Goal: Navigation & Orientation: Find specific page/section

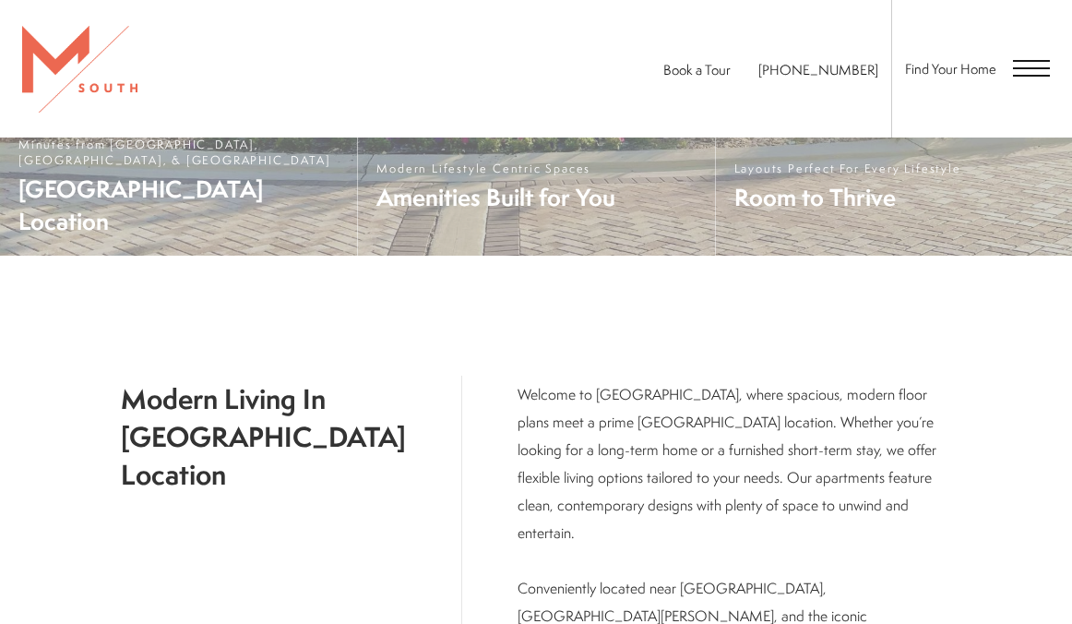
scroll to position [388, 0]
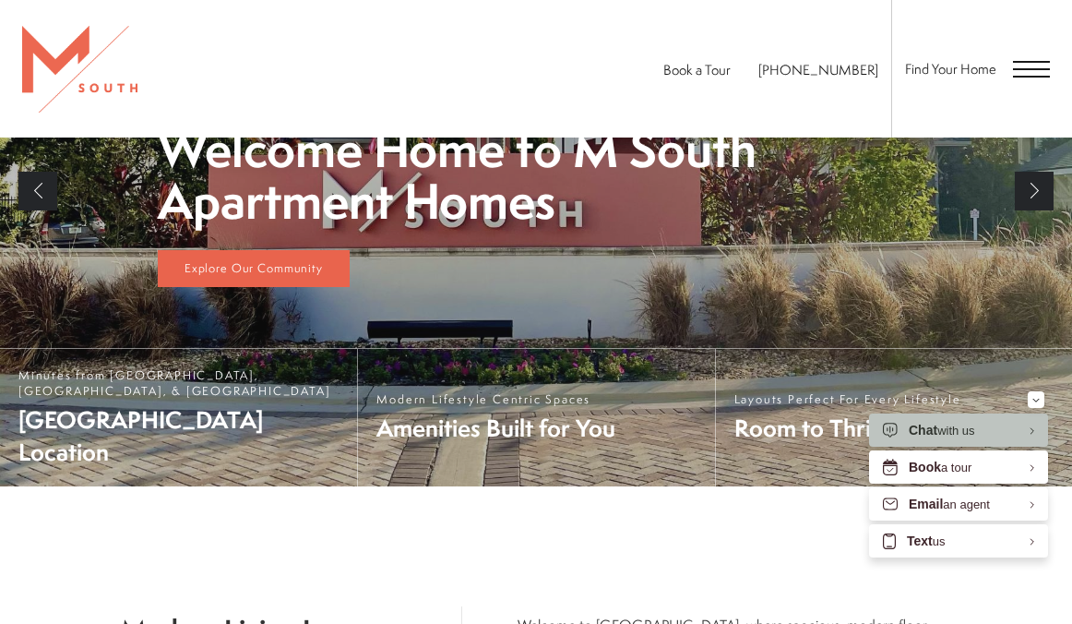
click at [1024, 69] on span "Open Menu" at bounding box center [1031, 68] width 37 height 2
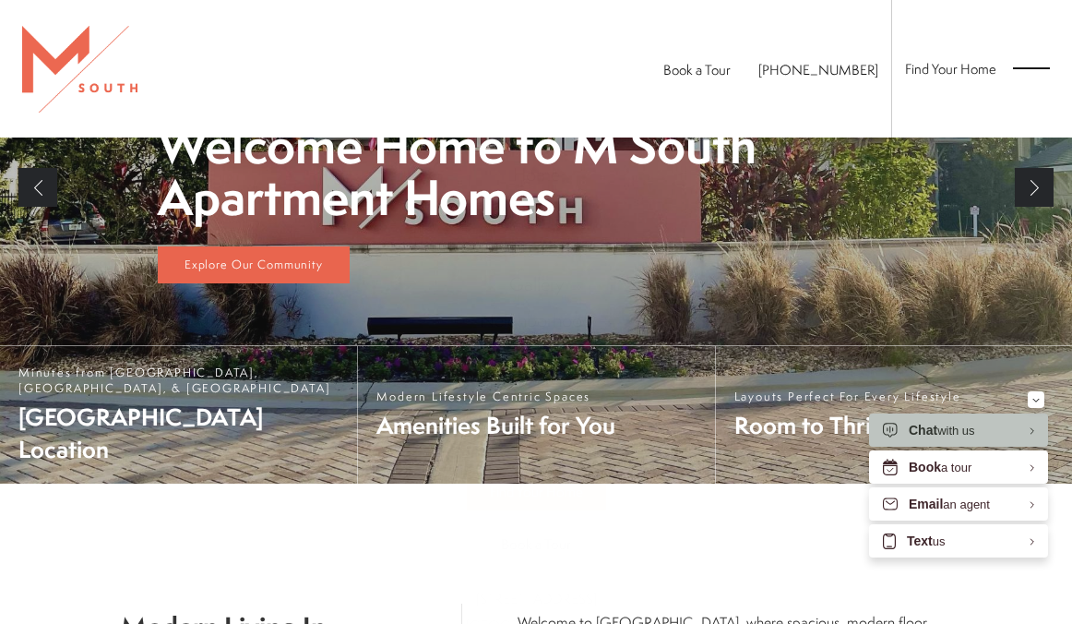
scroll to position [0, 0]
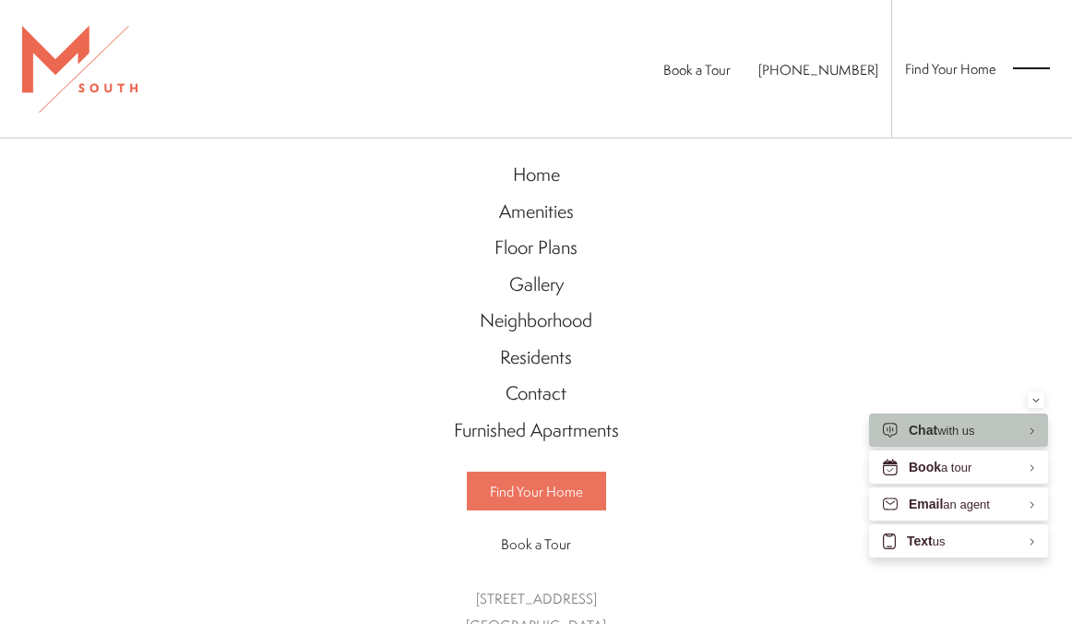
click at [539, 484] on span "Find Your Home" at bounding box center [536, 491] width 93 height 19
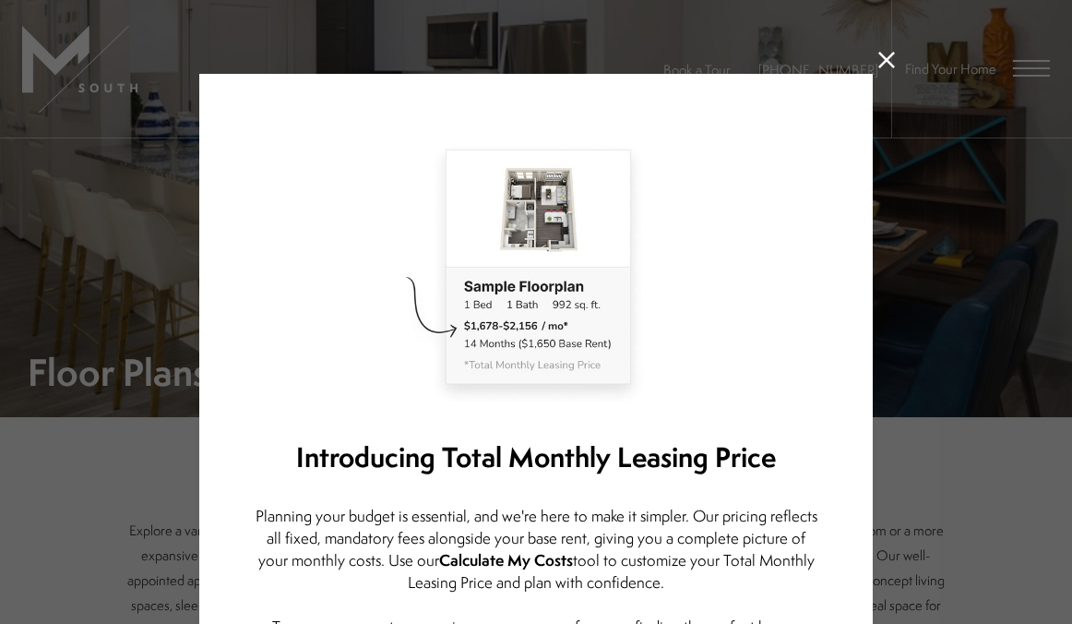
click at [891, 54] on icon at bounding box center [887, 60] width 17 height 17
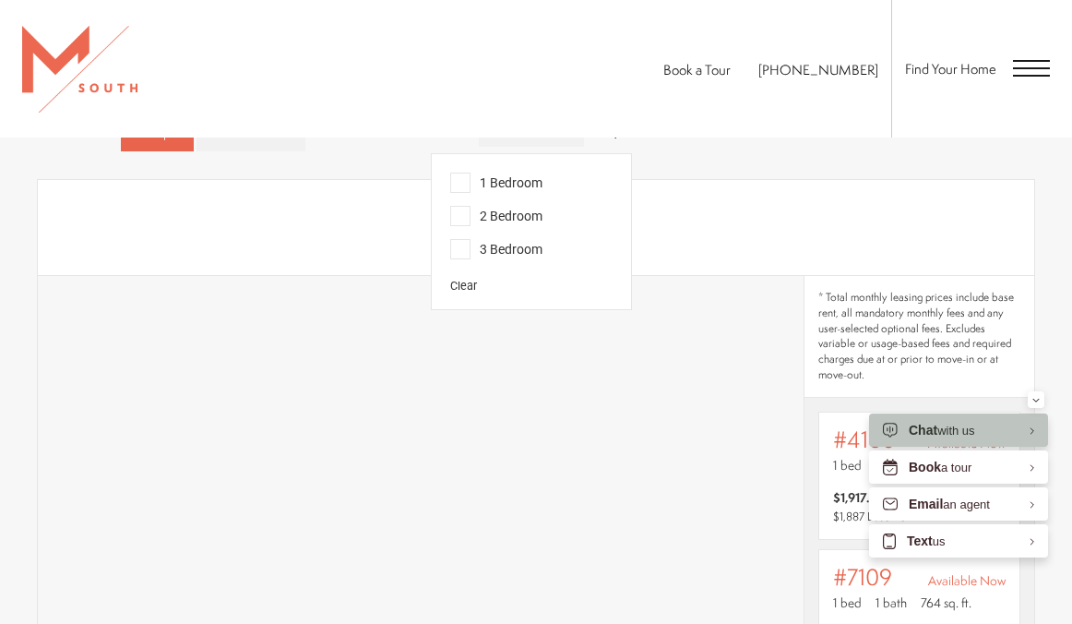
scroll to position [806, 0]
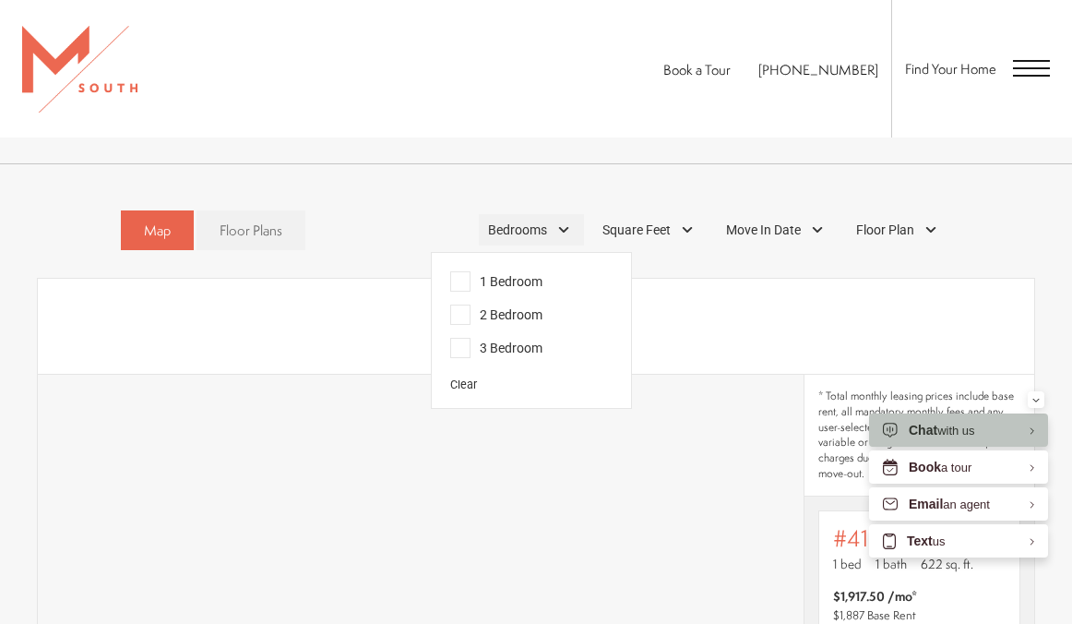
click at [547, 233] on div "Bedrooms" at bounding box center [531, 229] width 105 height 31
click at [458, 312] on span "2 Bedroom" at bounding box center [496, 315] width 92 height 20
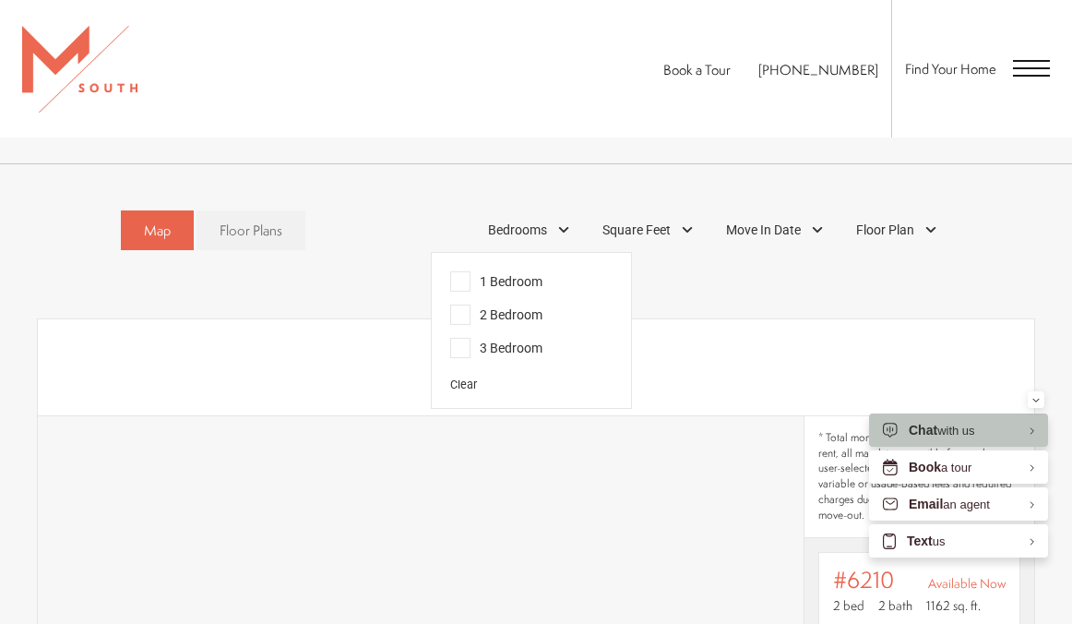
click at [717, 352] on div "Floor 1 0 avail Floor 2 3 avail Floor 3 3 avail" at bounding box center [947, 365] width 997 height 82
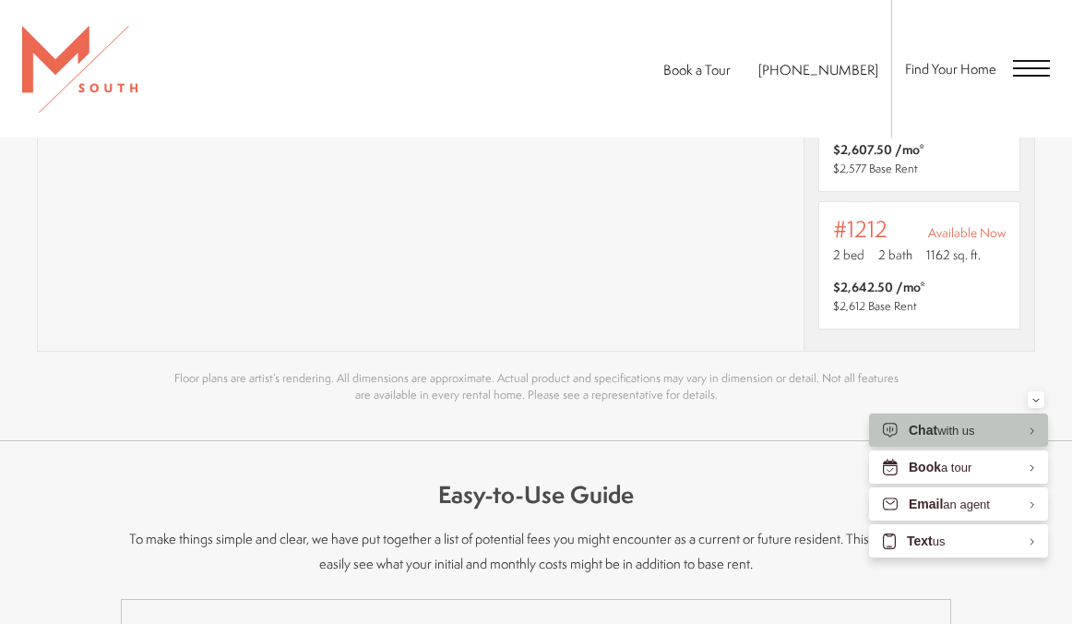
scroll to position [1432, 0]
click at [1038, 405] on div "Minimize" at bounding box center [1036, 399] width 7 height 17
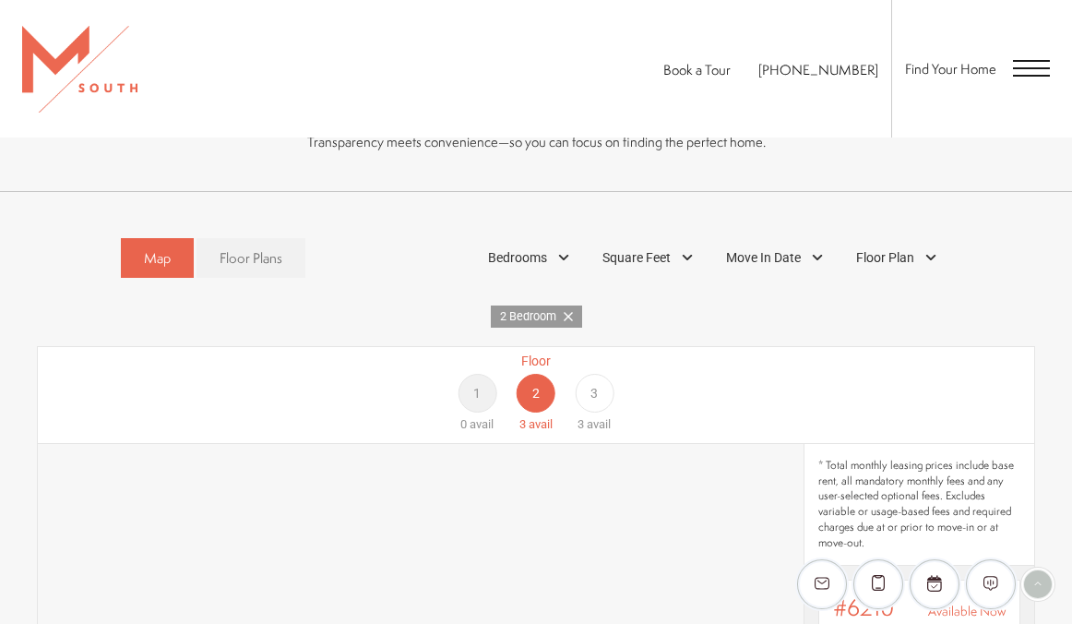
scroll to position [782, 0]
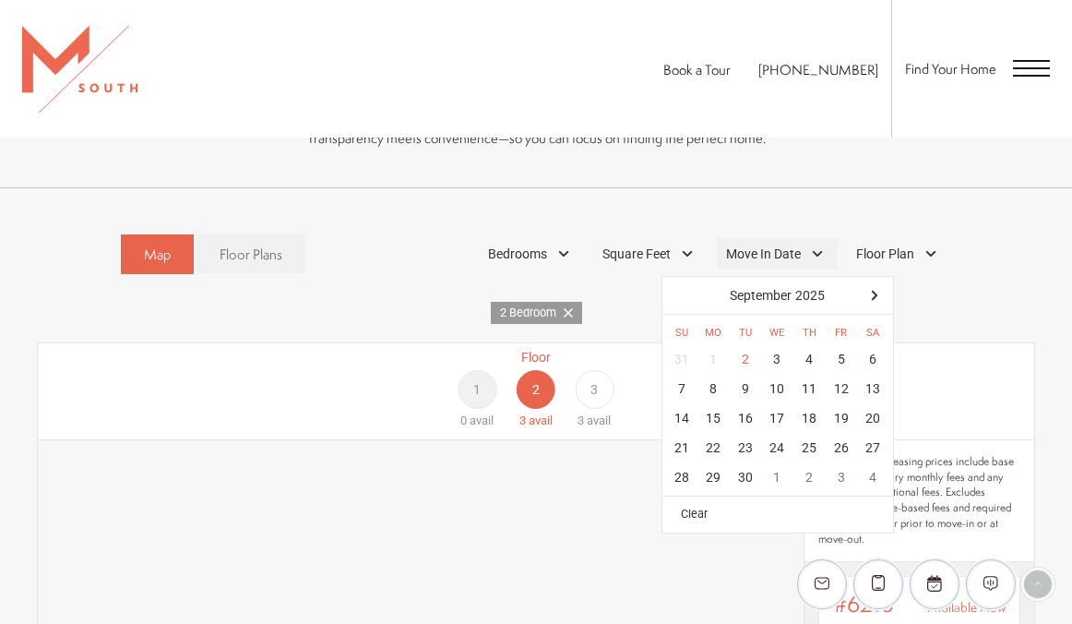
click at [786, 249] on span "Move In Date" at bounding box center [763, 254] width 75 height 19
click at [876, 299] on div at bounding box center [875, 296] width 30 height 30
click at [774, 441] on div "19" at bounding box center [777, 448] width 32 height 30
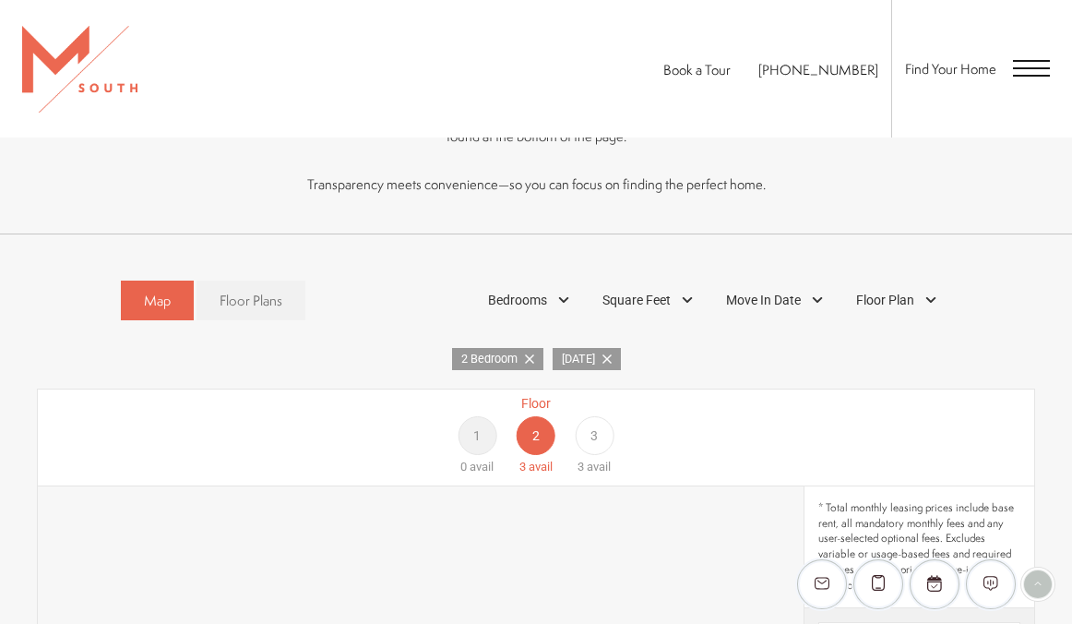
scroll to position [494, 0]
